Goal: Find specific page/section: Find specific page/section

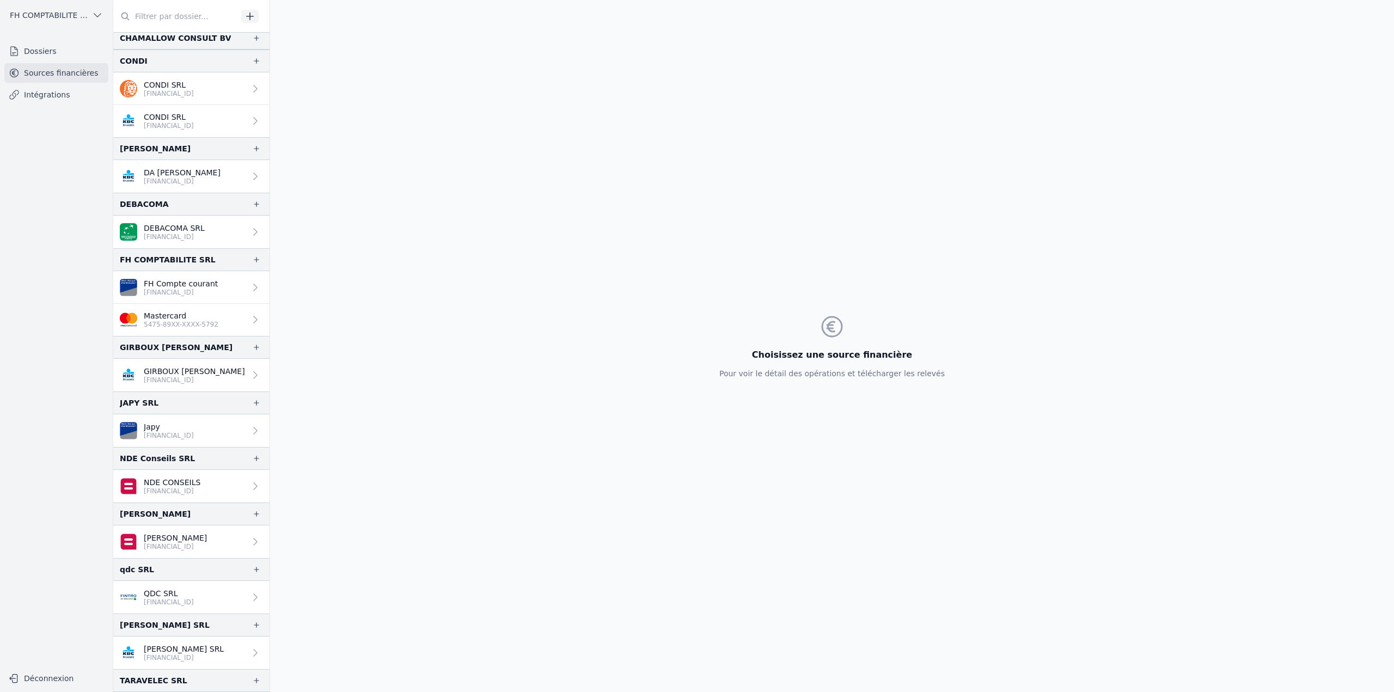
scroll to position [116, 0]
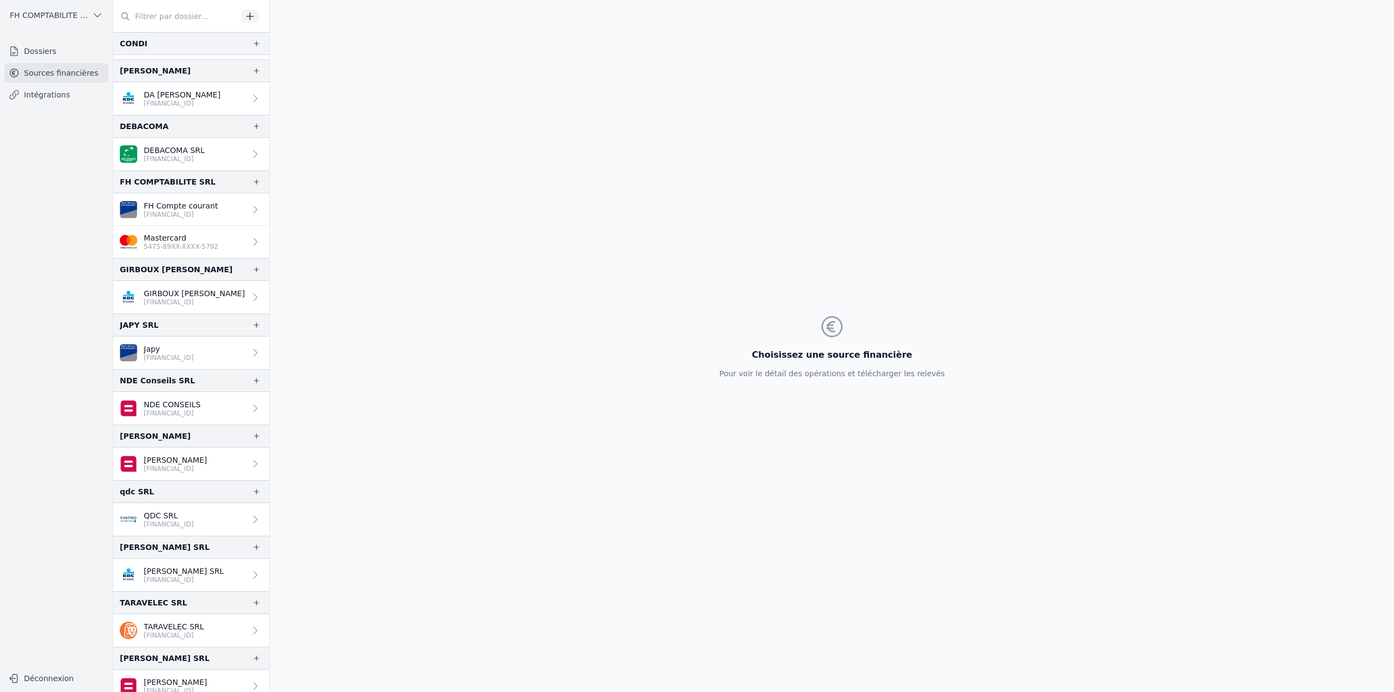
click at [192, 243] on p "5475-89XX-XXXX-5792" at bounding box center [181, 246] width 75 height 9
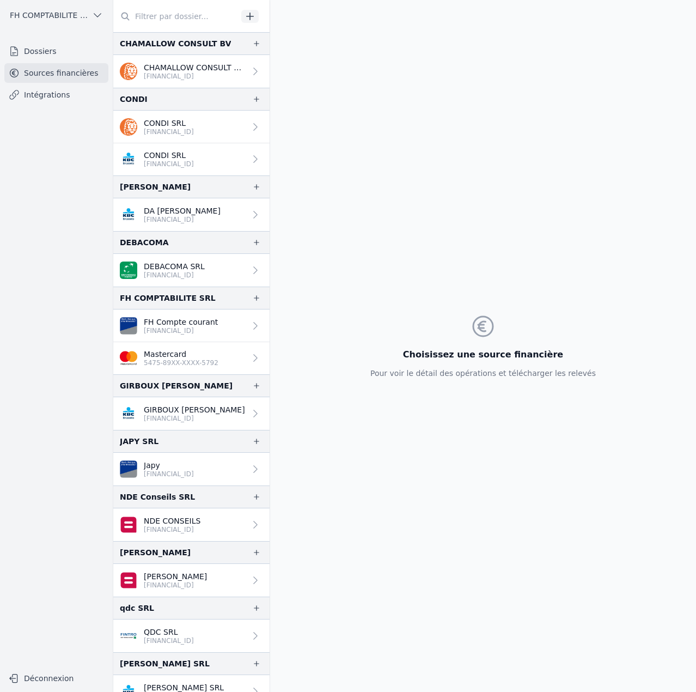
click at [181, 316] on p "FH Compte courant" at bounding box center [181, 321] width 74 height 11
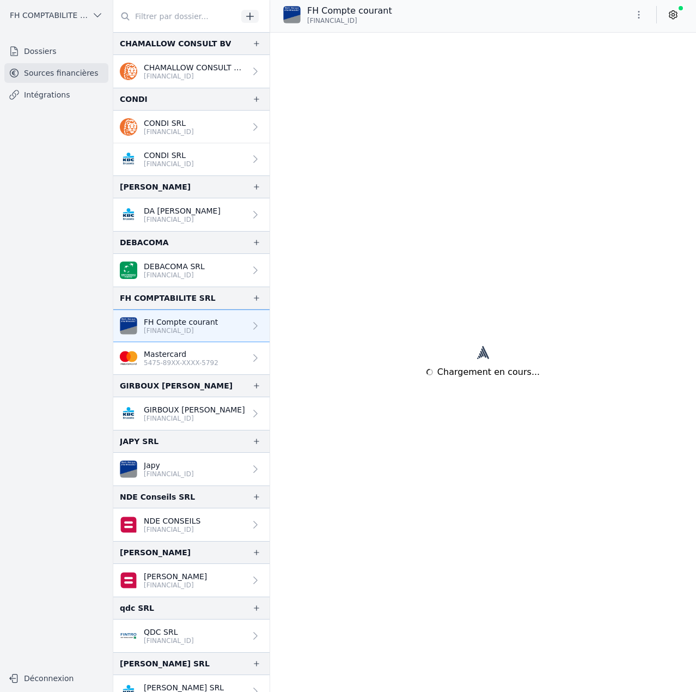
click at [189, 358] on p "5475-89XX-XXXX-5792" at bounding box center [181, 362] width 75 height 9
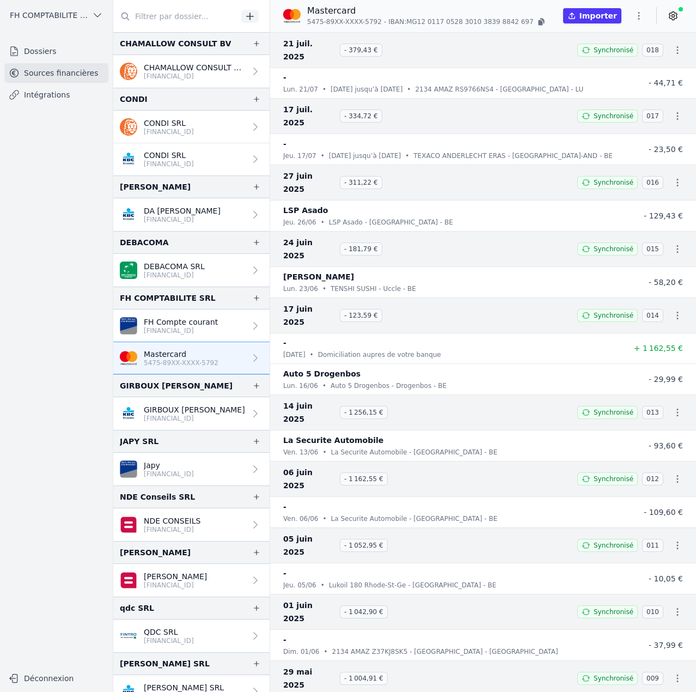
scroll to position [200, 0]
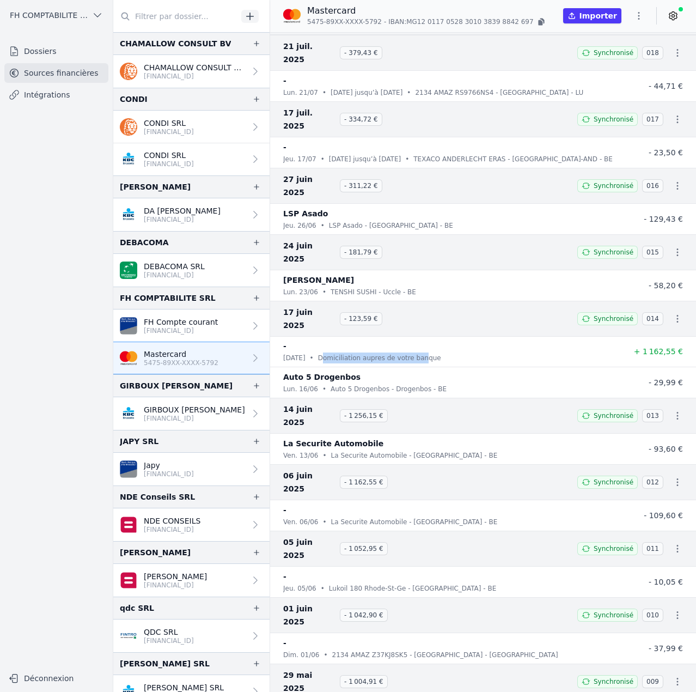
drag, startPoint x: 330, startPoint y: 274, endPoint x: 424, endPoint y: 283, distance: 94.1
click at [424, 337] on li "- mar. 17/06 • Domiciliation aupres de votre banque + 1 162,55 €" at bounding box center [483, 352] width 426 height 31
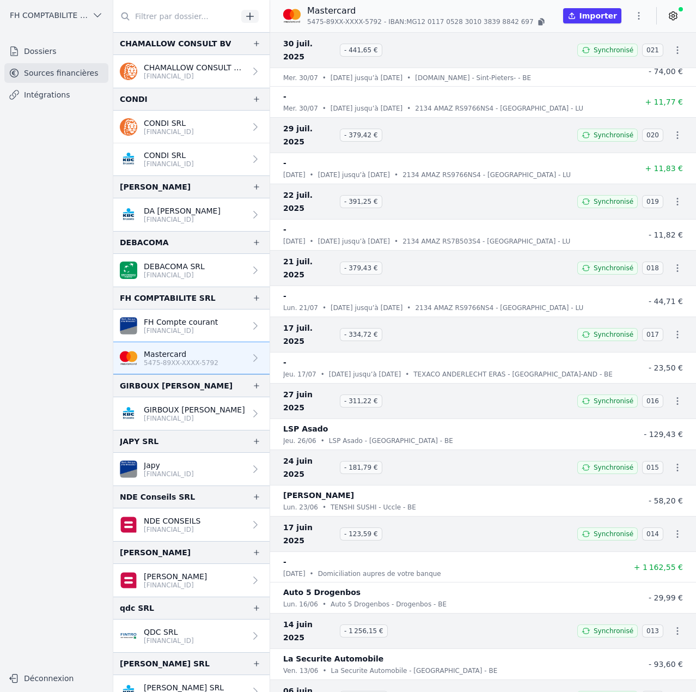
scroll to position [0, 0]
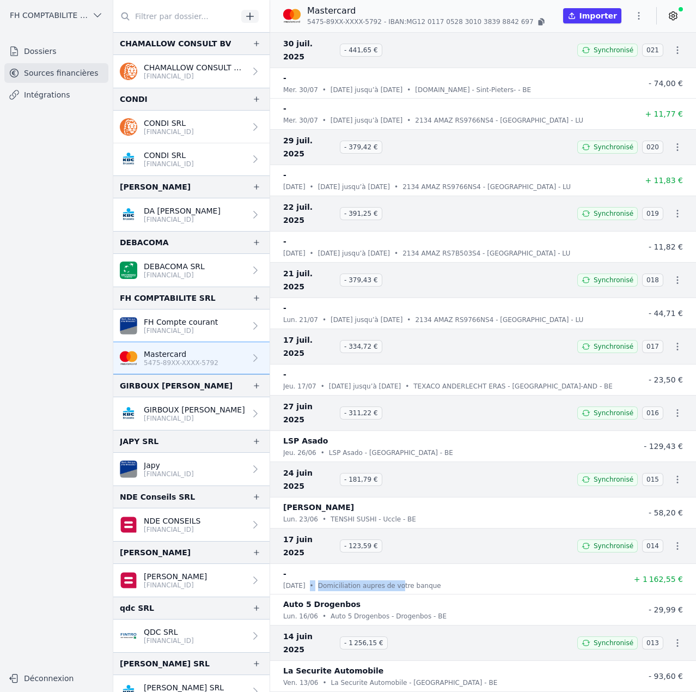
drag, startPoint x: 320, startPoint y: 478, endPoint x: 403, endPoint y: 481, distance: 83.4
click at [403, 580] on div "mar. 17/06 • Domiciliation aupres de votre banque" at bounding box center [450, 585] width 334 height 11
drag, startPoint x: 331, startPoint y: 562, endPoint x: 394, endPoint y: 565, distance: 62.8
click at [394, 677] on p "La Securite Automobile - Bruxelles - BE" at bounding box center [414, 682] width 167 height 11
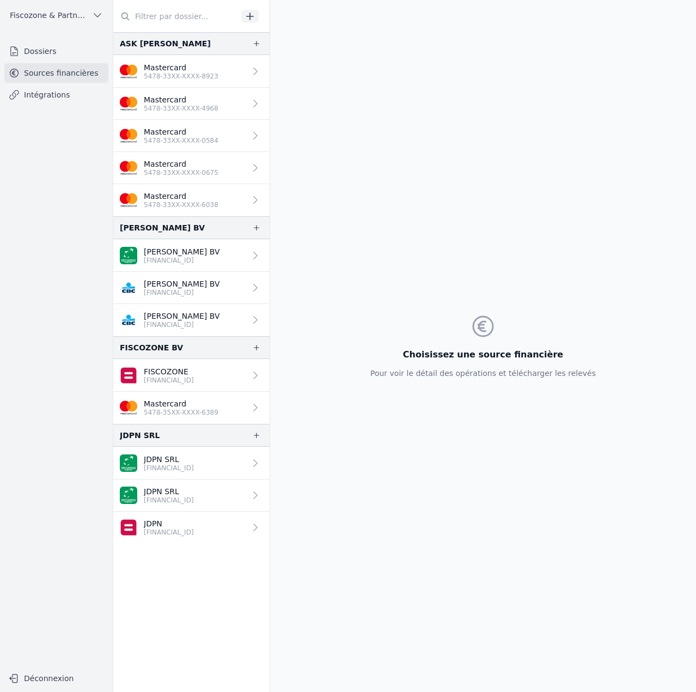
click at [192, 121] on link "Mastercard 5478-33XX-XXXX-0584" at bounding box center [191, 136] width 156 height 32
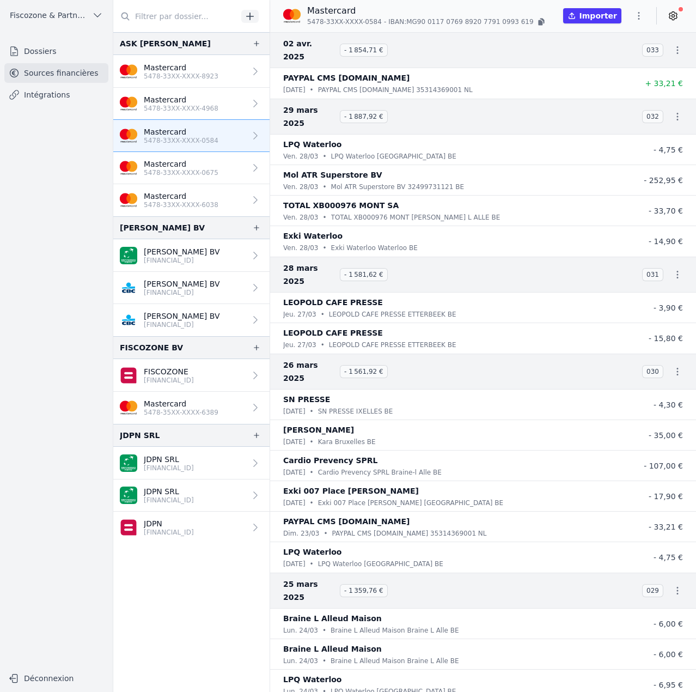
click at [222, 112] on link "Mastercard 5478-33XX-XXXX-4968" at bounding box center [191, 104] width 156 height 32
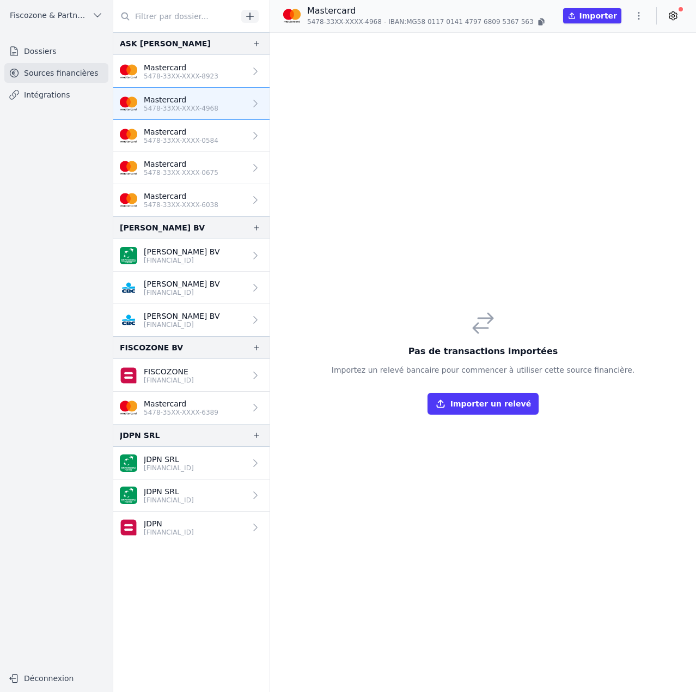
click at [217, 67] on link "Mastercard 5478-33XX-XXXX-8923" at bounding box center [191, 71] width 156 height 33
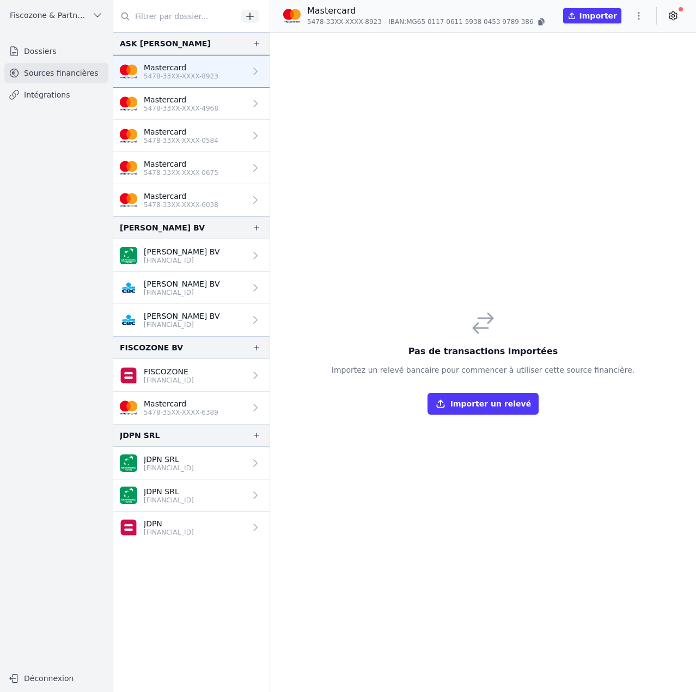
click at [217, 169] on link "Mastercard 5478-33XX-XXXX-0675" at bounding box center [191, 168] width 156 height 32
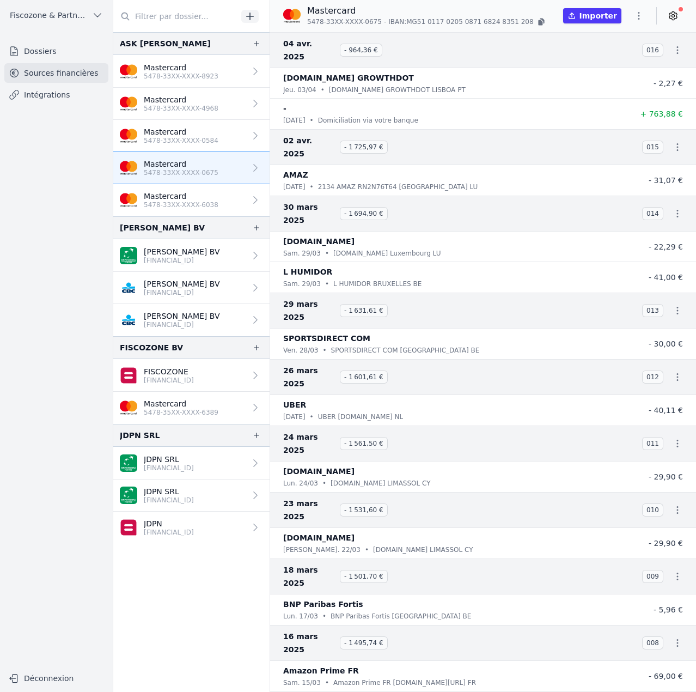
click at [201, 75] on p "5478-33XX-XXXX-8923" at bounding box center [181, 76] width 75 height 9
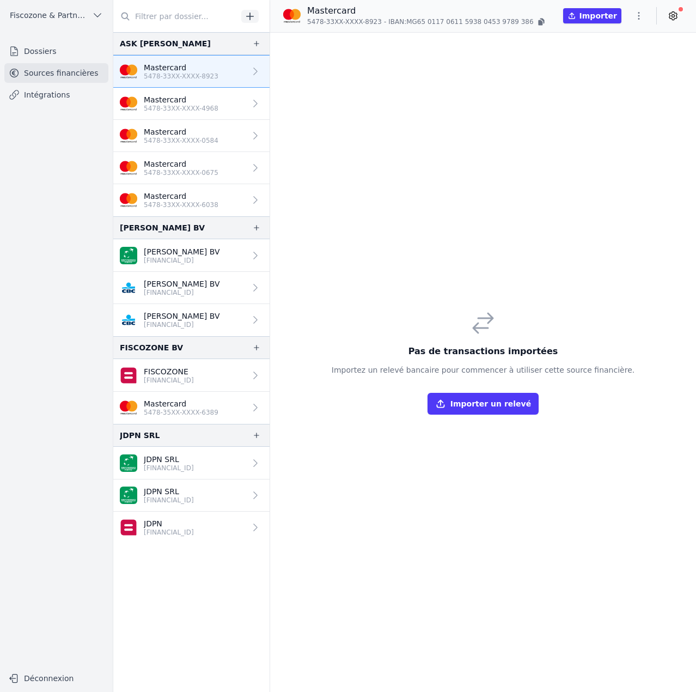
click at [209, 102] on p "Mastercard" at bounding box center [181, 99] width 75 height 11
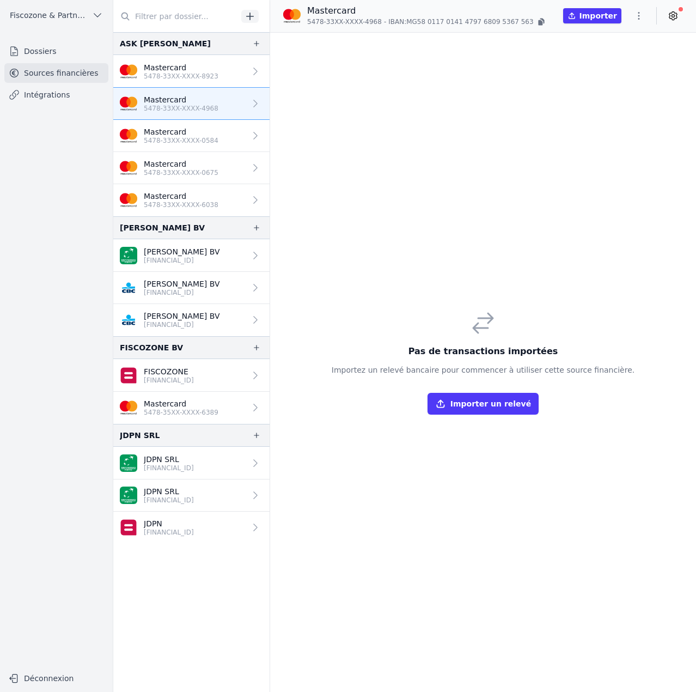
click at [208, 136] on p "5478-33XX-XXXX-0584" at bounding box center [181, 140] width 75 height 9
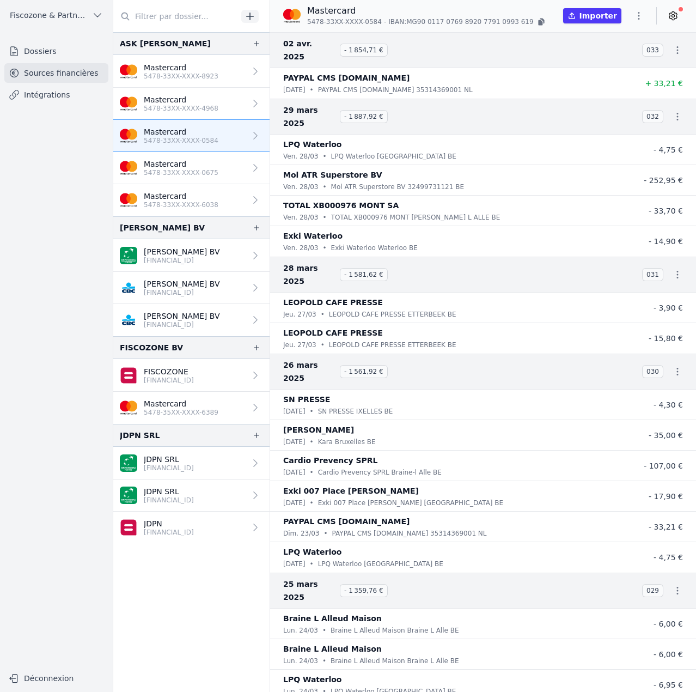
click at [206, 168] on p "5478-33XX-XXXX-0675" at bounding box center [181, 172] width 75 height 9
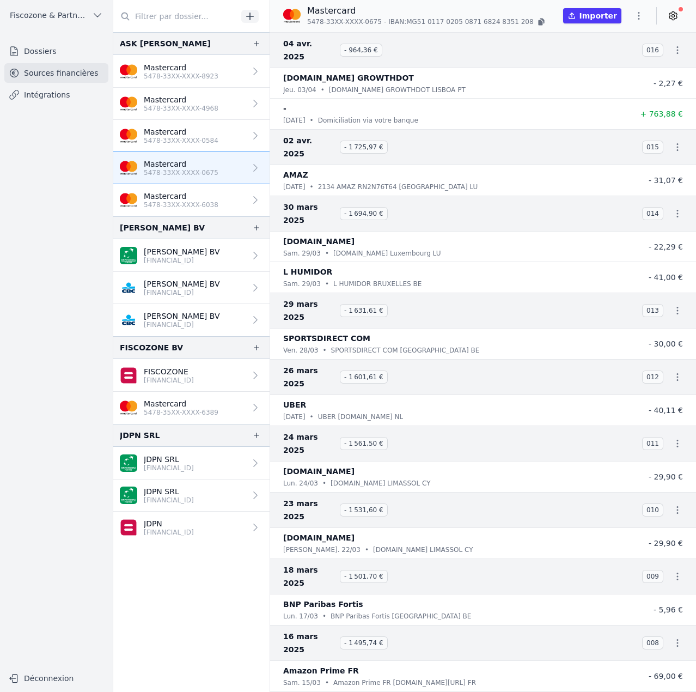
click at [211, 191] on link "Mastercard 5478-33XX-XXXX-6038" at bounding box center [191, 200] width 156 height 32
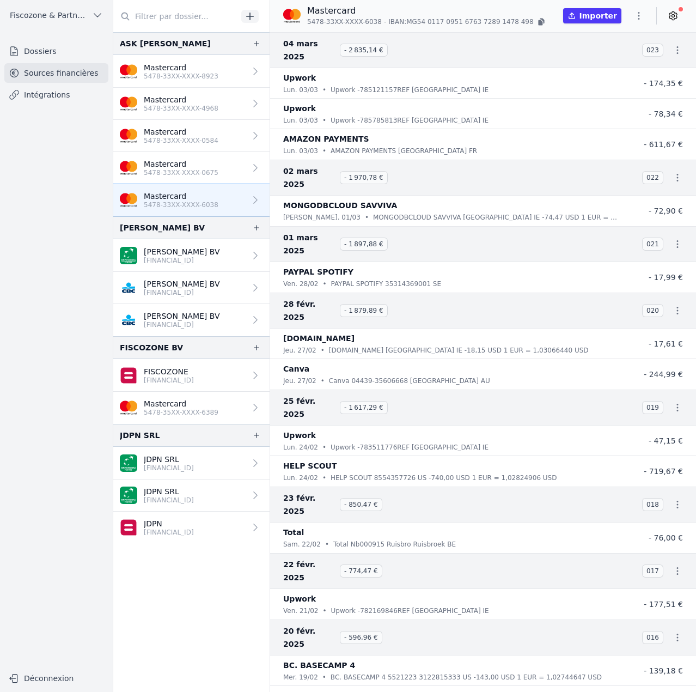
click at [202, 58] on link "Mastercard 5478-33XX-XXXX-8923" at bounding box center [191, 71] width 156 height 33
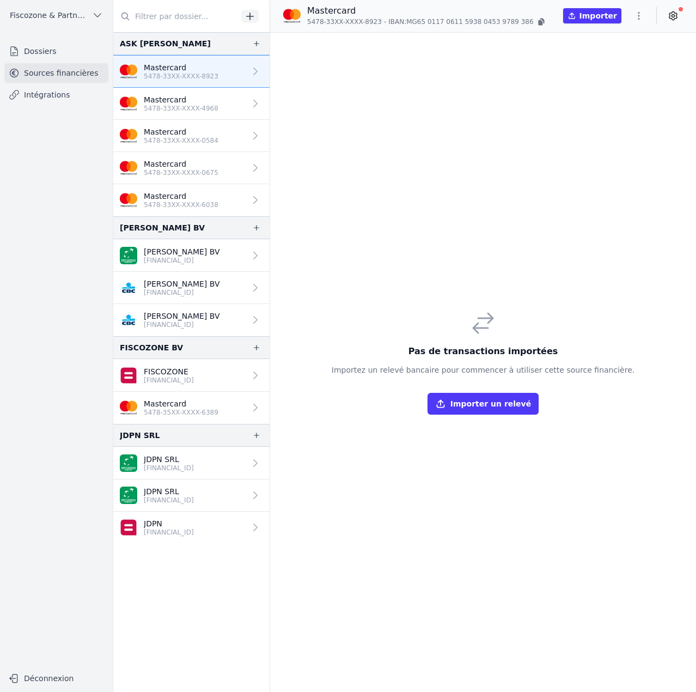
click at [188, 107] on p "5478-33XX-XXXX-4968" at bounding box center [181, 108] width 75 height 9
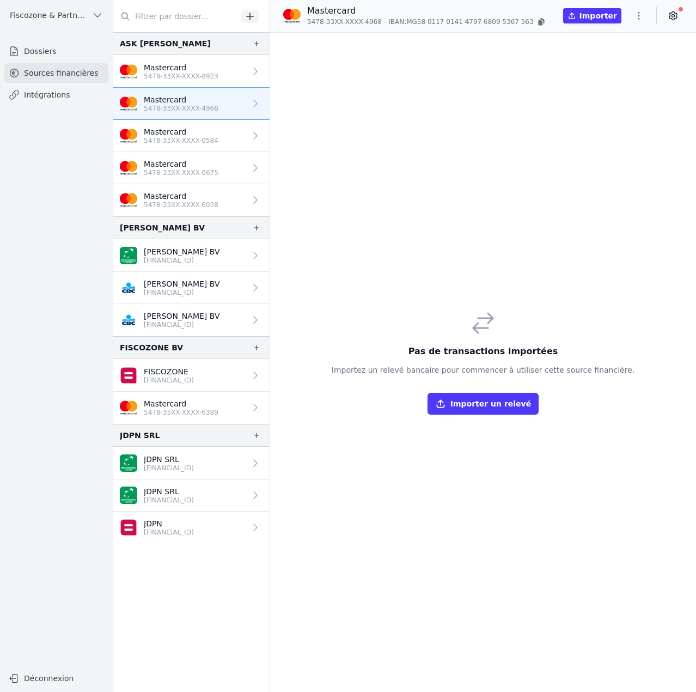
click at [193, 130] on p "Mastercard" at bounding box center [181, 131] width 75 height 11
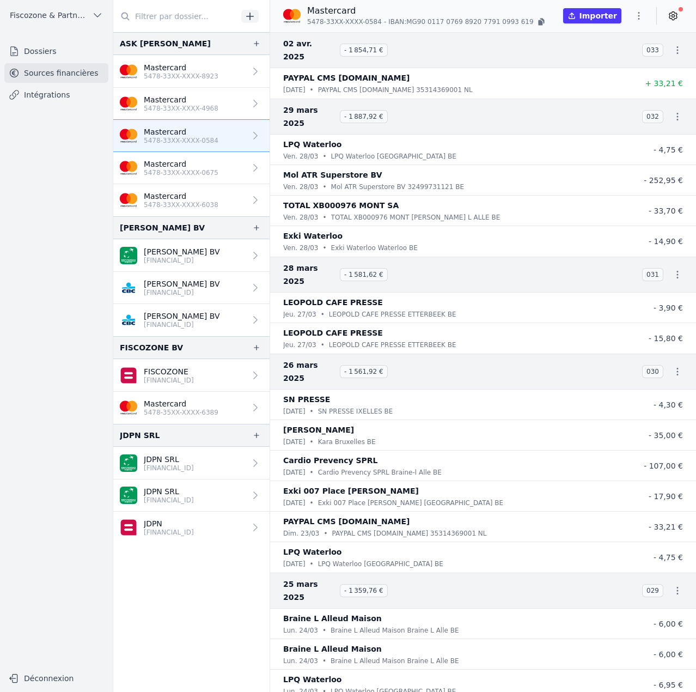
click at [193, 104] on p "5478-33XX-XXXX-4968" at bounding box center [181, 108] width 75 height 9
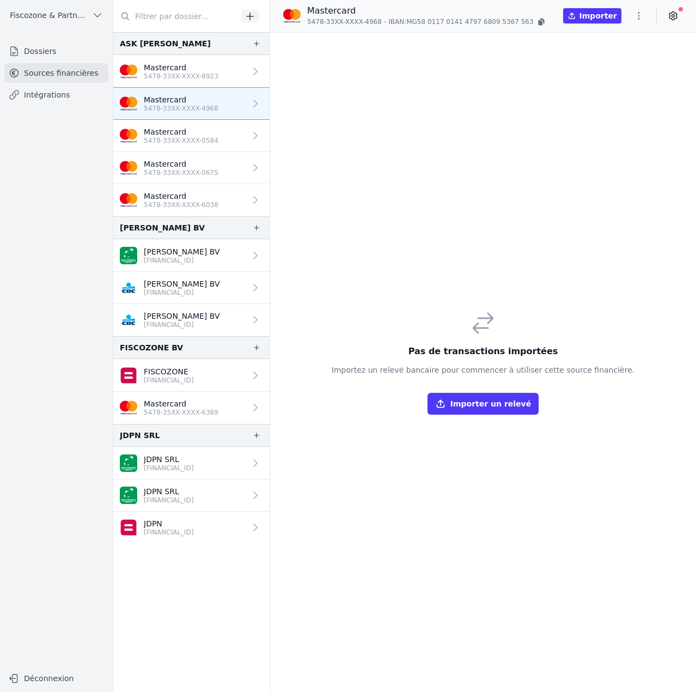
click at [208, 168] on p "5478-33XX-XXXX-0675" at bounding box center [181, 172] width 75 height 9
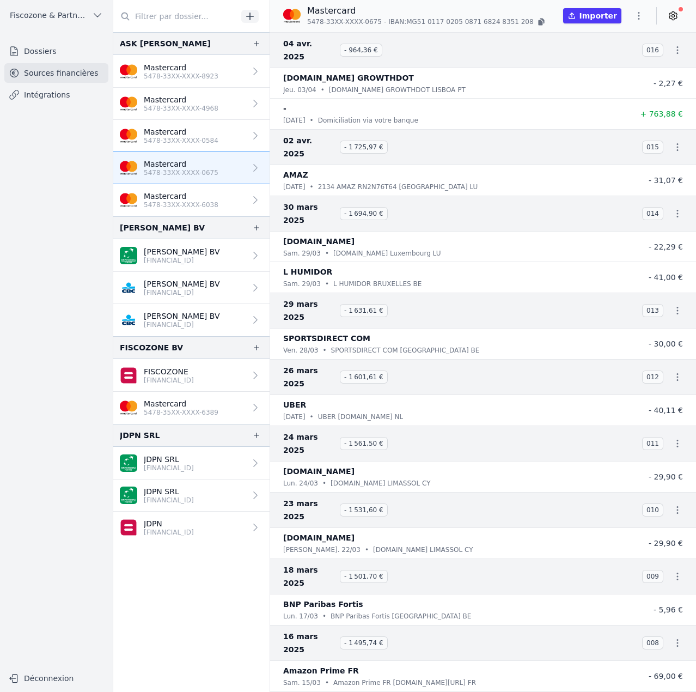
click at [214, 198] on link "Mastercard 5478-33XX-XXXX-6038" at bounding box center [191, 200] width 156 height 32
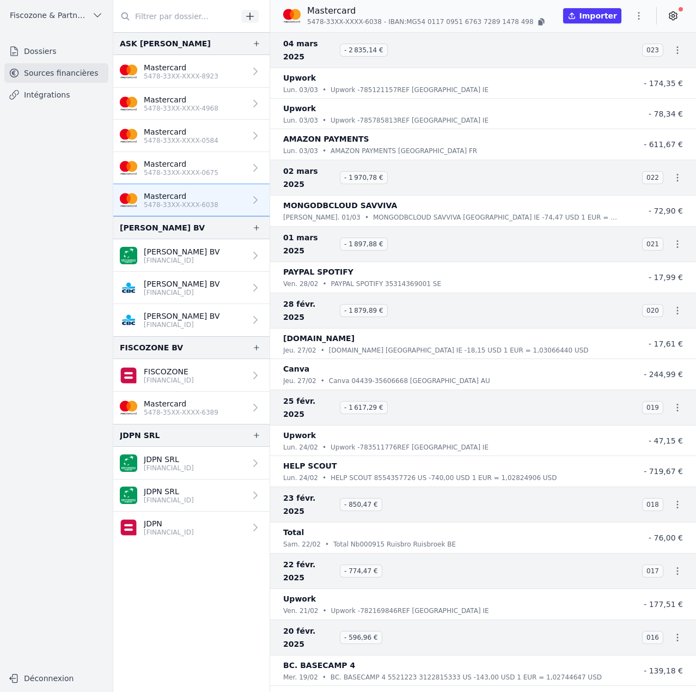
click at [191, 104] on p "5478-33XX-XXXX-4968" at bounding box center [181, 108] width 75 height 9
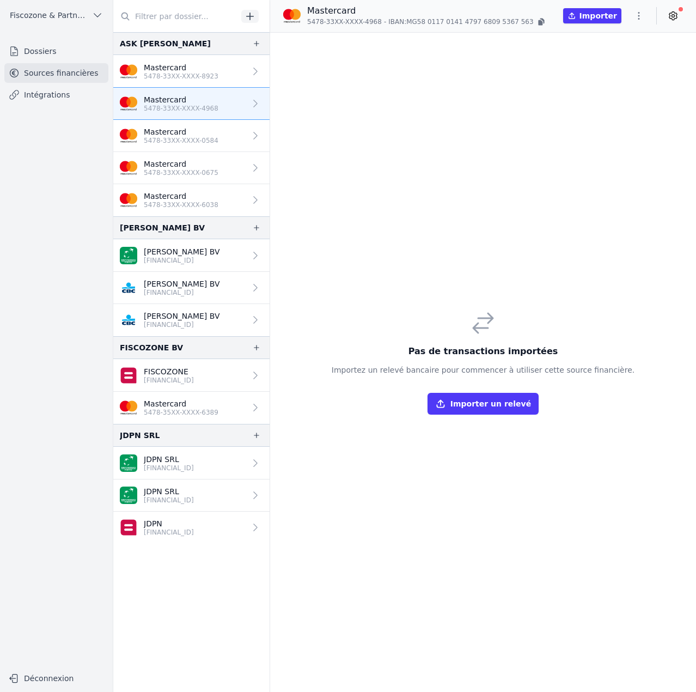
click at [201, 76] on p "5478-33XX-XXXX-8923" at bounding box center [181, 76] width 75 height 9
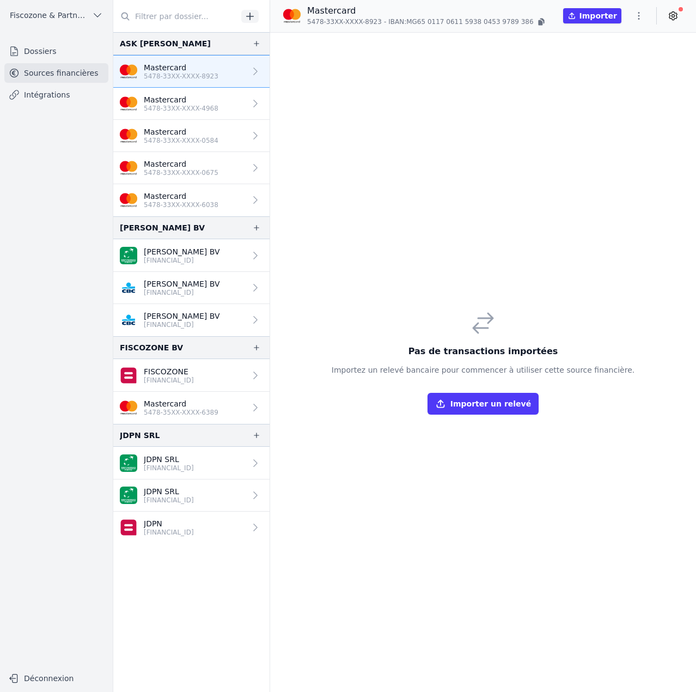
click at [219, 401] on link "Mastercard 5478-35XX-XXXX-6389" at bounding box center [191, 408] width 156 height 32
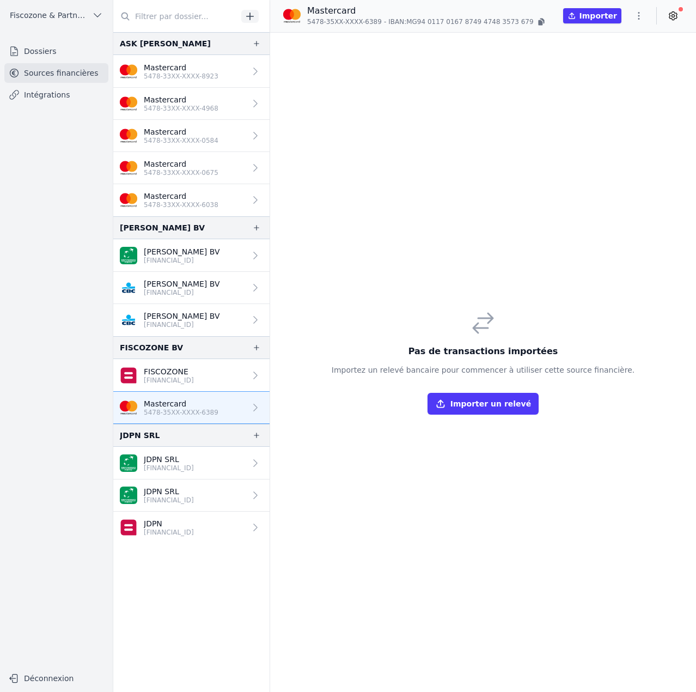
click at [216, 106] on link "Mastercard 5478-33XX-XXXX-4968" at bounding box center [191, 104] width 156 height 32
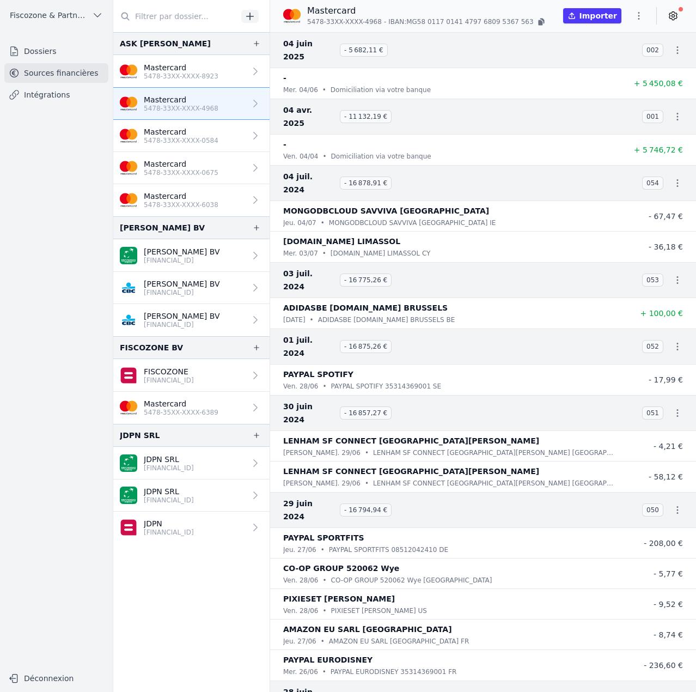
click at [197, 78] on p "5478-33XX-XXXX-8923" at bounding box center [181, 76] width 75 height 9
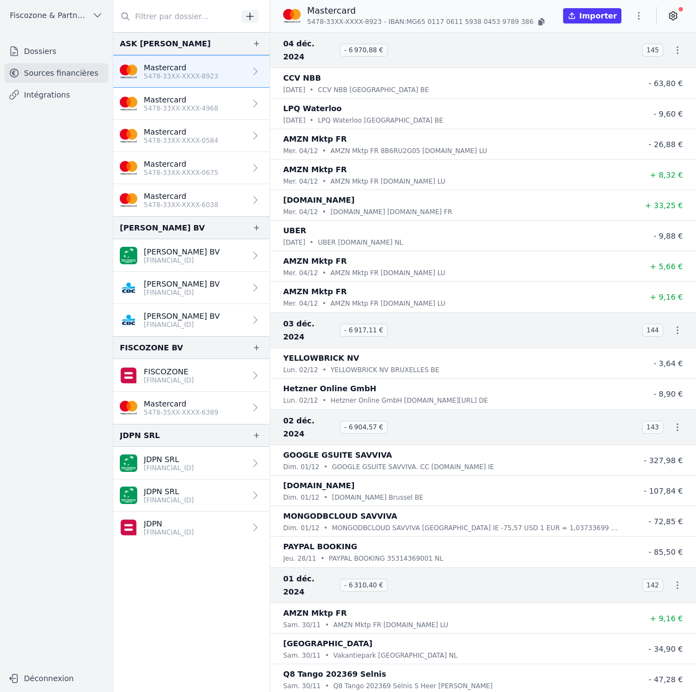
click at [223, 103] on link "Mastercard 5478-33XX-XXXX-4968" at bounding box center [191, 104] width 156 height 32
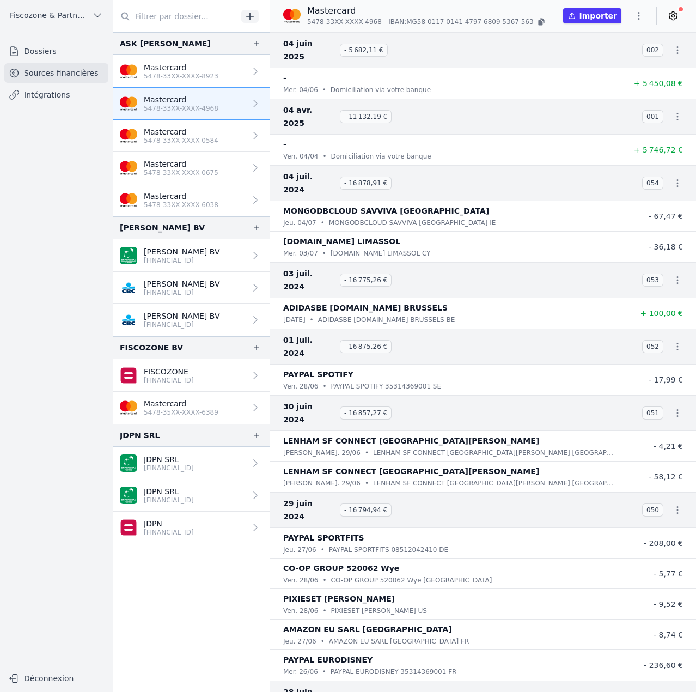
click at [223, 138] on link "Mastercard 5478-33XX-XXXX-0584" at bounding box center [191, 136] width 156 height 32
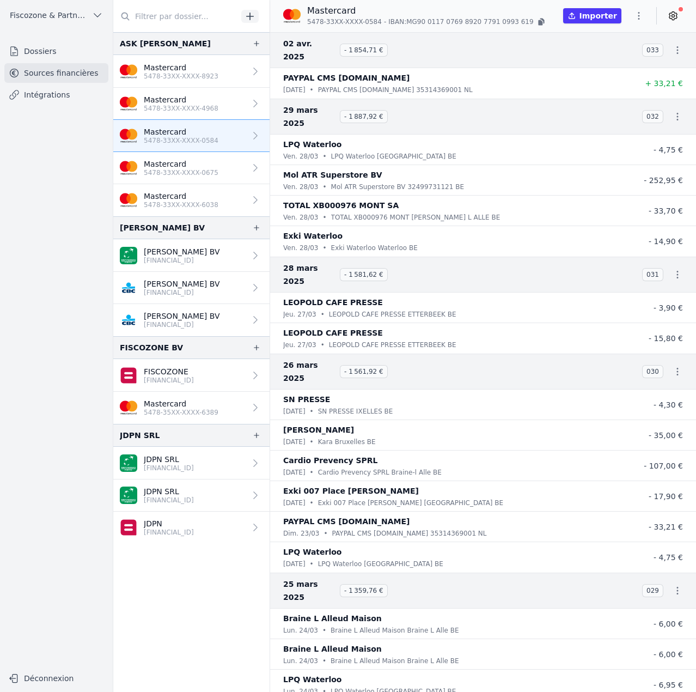
click at [221, 168] on link "Mastercard 5478-33XX-XXXX-0675" at bounding box center [191, 168] width 156 height 32
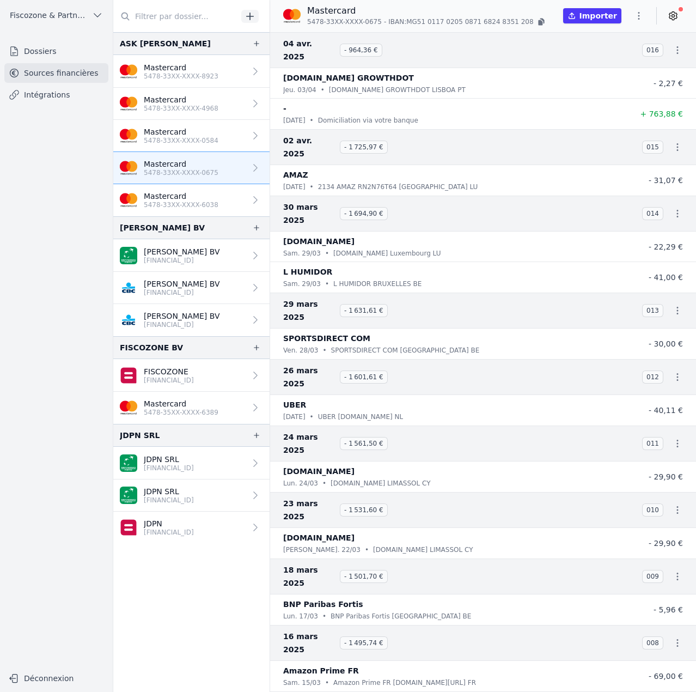
click at [215, 198] on link "Mastercard 5478-33XX-XXXX-6038" at bounding box center [191, 200] width 156 height 32
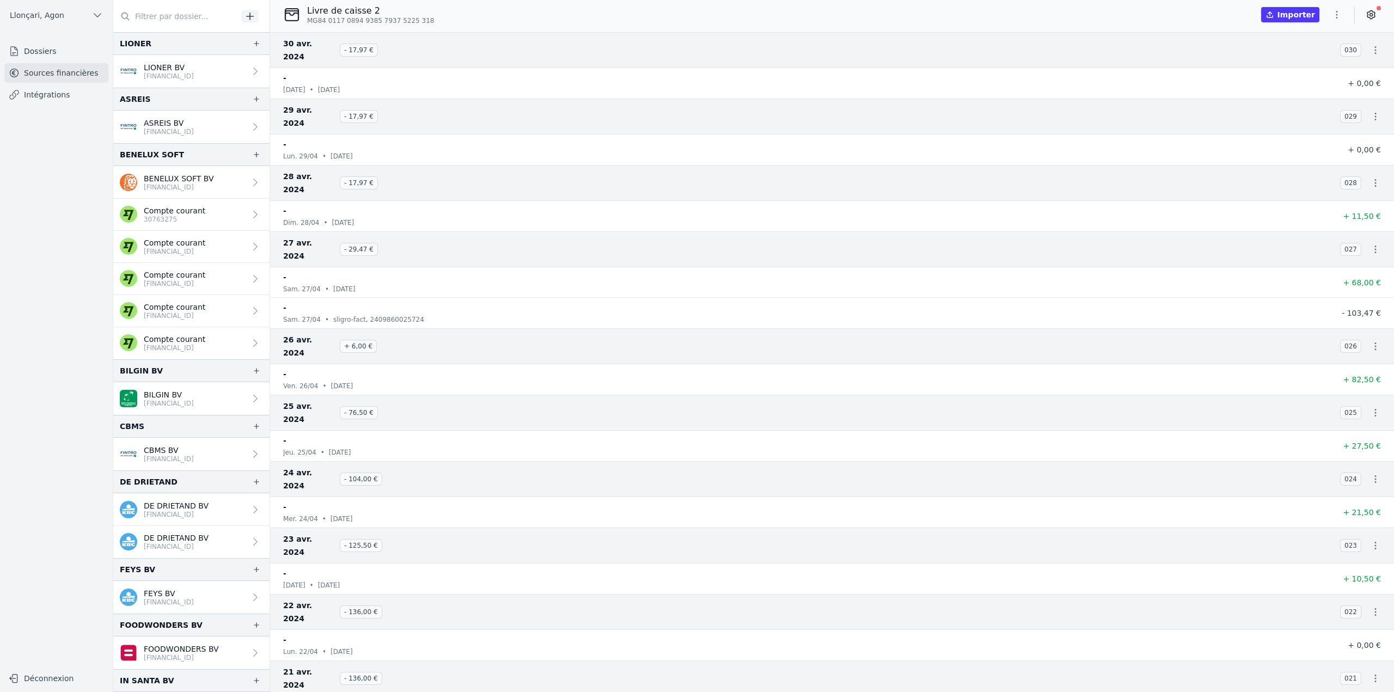
click at [148, 16] on input "text" at bounding box center [175, 17] width 124 height 20
paste input "EAGLESSOFT"
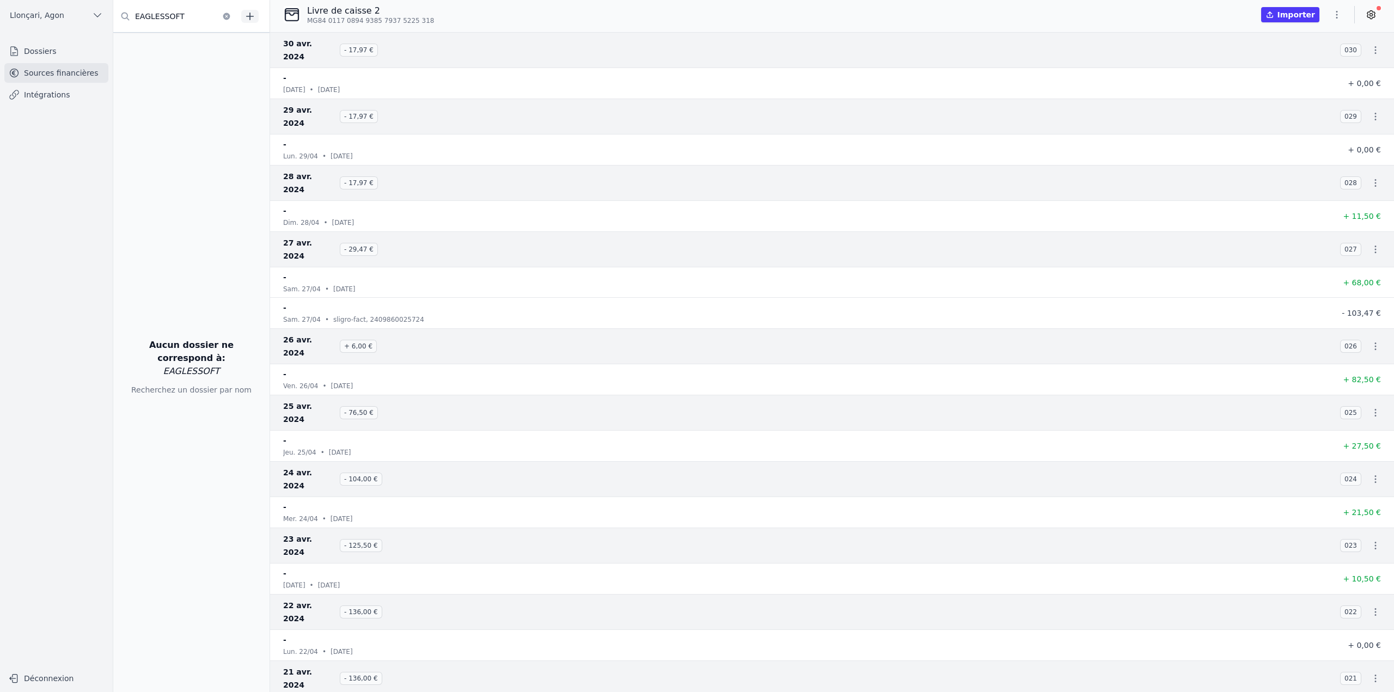
type input "EAGLESSOFT"
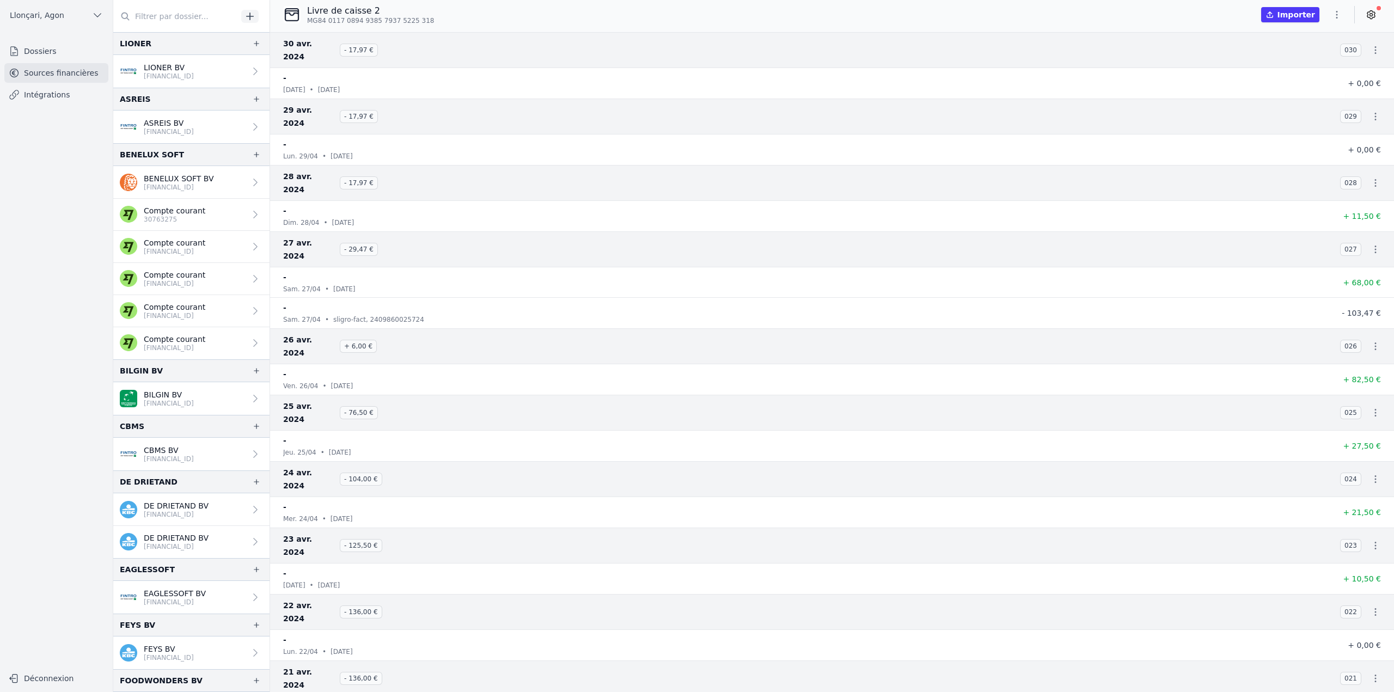
click at [204, 19] on input "text" at bounding box center [175, 17] width 124 height 20
paste input "EAGLESSOFT"
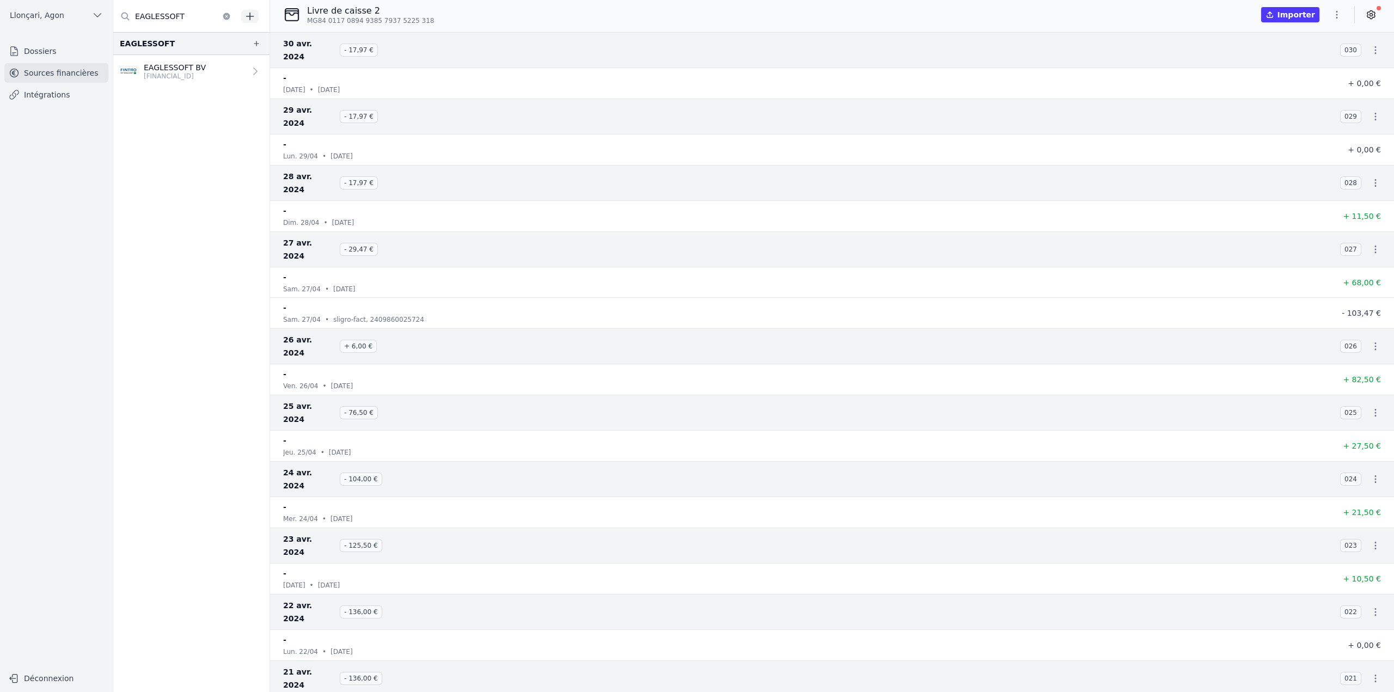
type input "EAGLESSOFT"
click at [70, 48] on link "Dossiers" at bounding box center [56, 51] width 104 height 20
